Goal: Find specific page/section: Find specific page/section

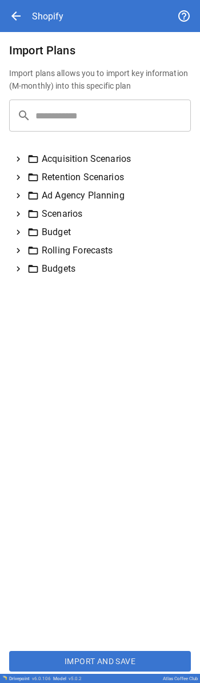
click at [19, 251] on icon at bounding box center [18, 250] width 3 height 5
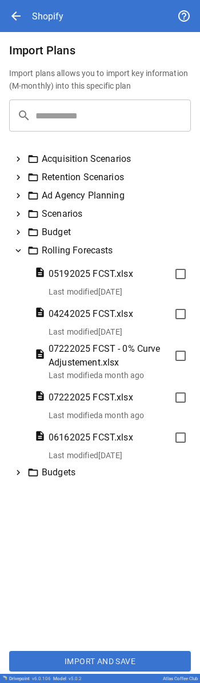
click at [18, 231] on icon at bounding box center [18, 232] width 3 height 5
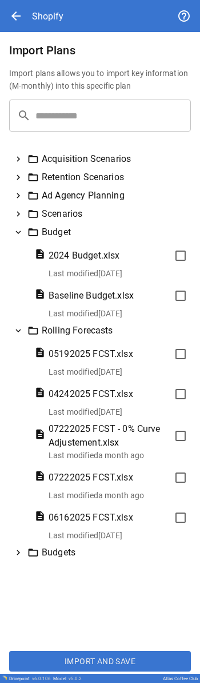
click at [18, 231] on icon at bounding box center [18, 232] width 10 height 10
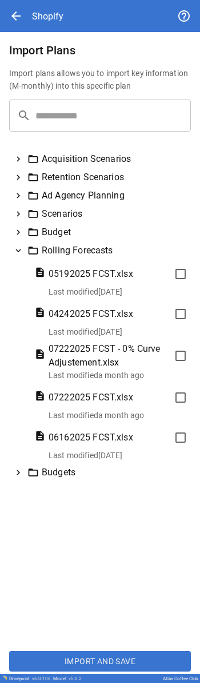
click at [15, 213] on icon at bounding box center [18, 214] width 10 height 10
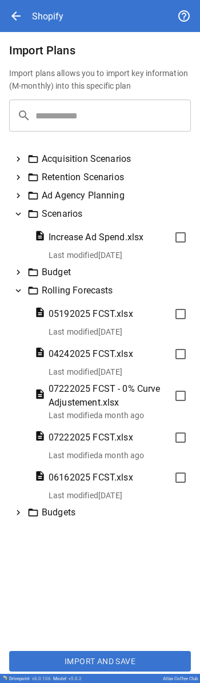
click at [15, 213] on icon at bounding box center [18, 214] width 10 height 10
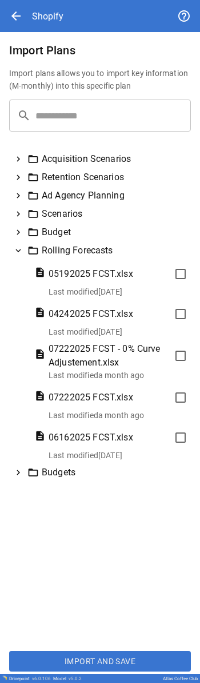
click at [19, 192] on icon at bounding box center [18, 195] width 10 height 10
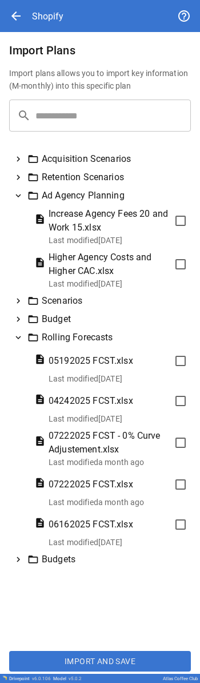
click at [19, 192] on icon at bounding box center [18, 195] width 10 height 10
click at [20, 180] on icon at bounding box center [18, 177] width 10 height 10
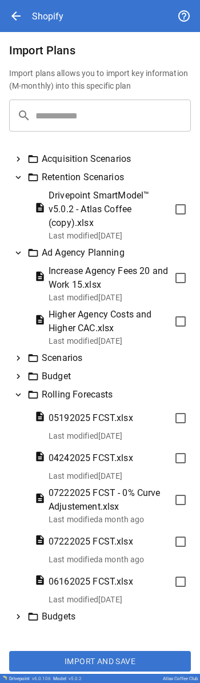
click at [20, 174] on icon at bounding box center [18, 177] width 10 height 10
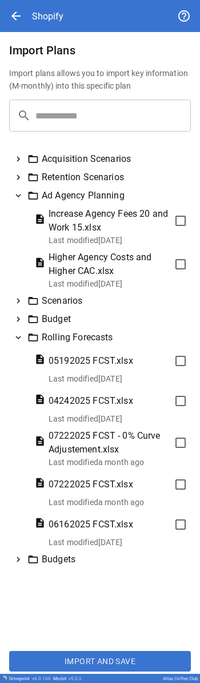
click at [19, 178] on icon at bounding box center [18, 177] width 3 height 5
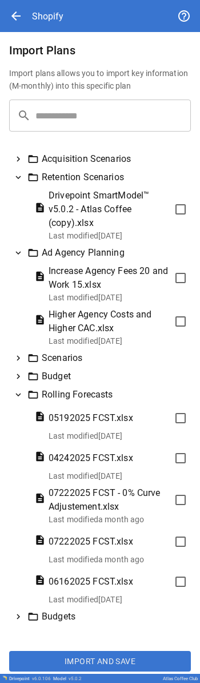
click at [19, 178] on icon at bounding box center [18, 177] width 5 height 3
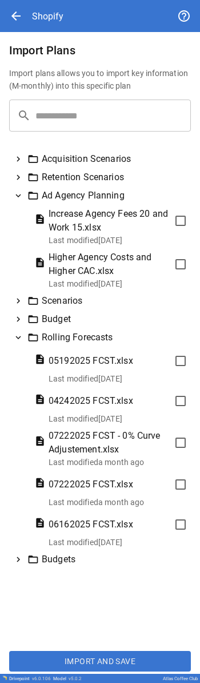
click at [22, 162] on icon at bounding box center [18, 159] width 10 height 10
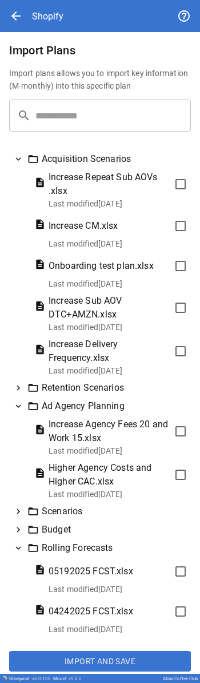
click at [21, 160] on icon at bounding box center [18, 159] width 10 height 10
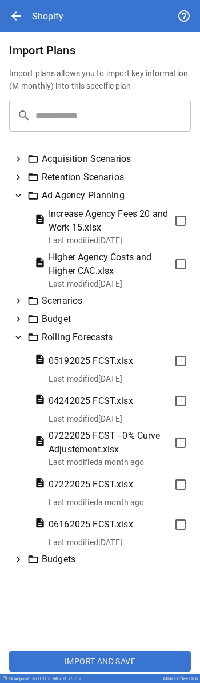
click at [18, 194] on icon at bounding box center [18, 195] width 10 height 10
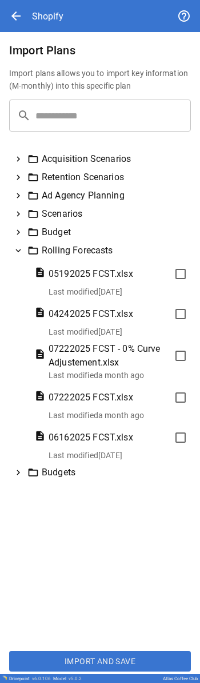
click at [20, 220] on div "Scenarios" at bounding box center [100, 214] width 182 height 18
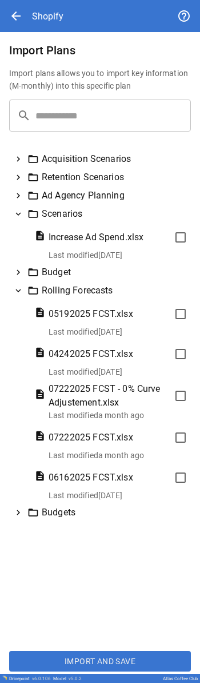
click at [18, 216] on icon at bounding box center [18, 213] width 5 height 3
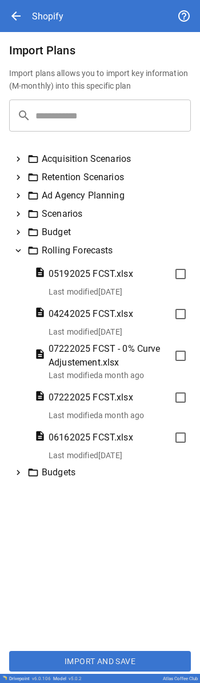
click at [19, 474] on icon at bounding box center [18, 472] width 10 height 10
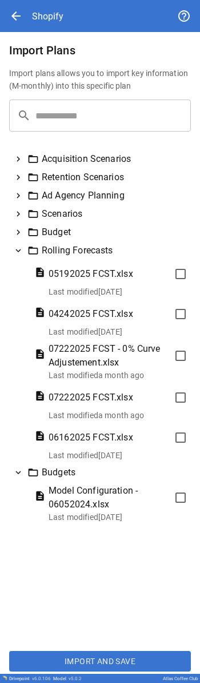
click at [19, 474] on icon at bounding box center [18, 472] width 10 height 10
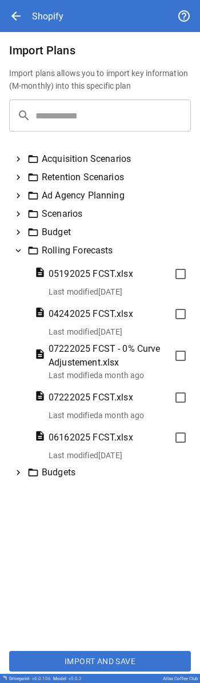
click at [19, 474] on icon at bounding box center [18, 472] width 10 height 10
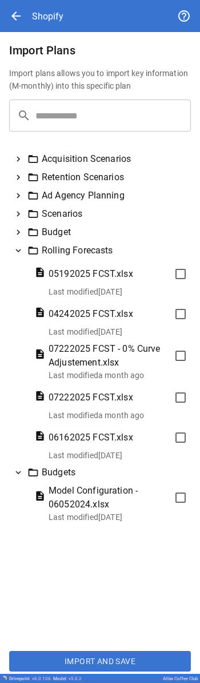
click at [19, 474] on icon at bounding box center [18, 472] width 10 height 10
